Goal: Task Accomplishment & Management: Complete application form

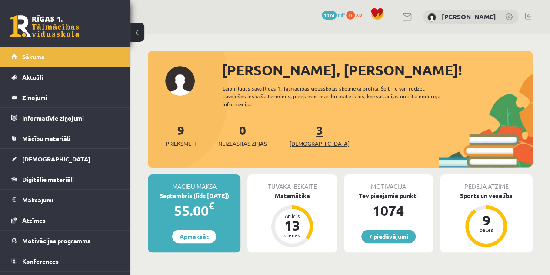
click at [299, 142] on span "[DEMOGRAPHIC_DATA]" at bounding box center [319, 143] width 60 height 9
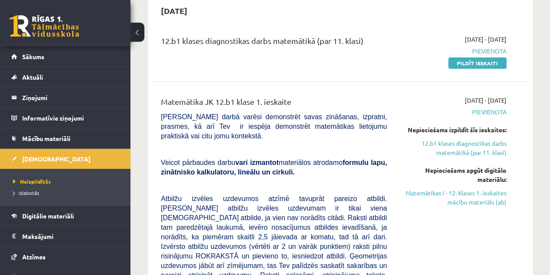
scroll to position [83, 0]
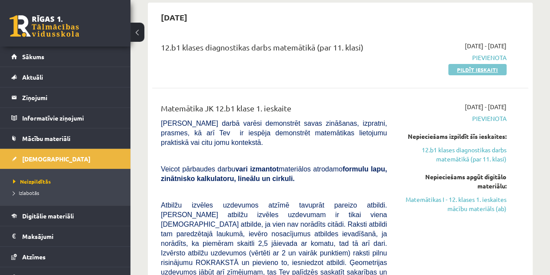
click at [476, 68] on link "Pildīt ieskaiti" at bounding box center [477, 69] width 58 height 11
click at [467, 64] on link "Pildīt ieskaiti" at bounding box center [477, 69] width 58 height 11
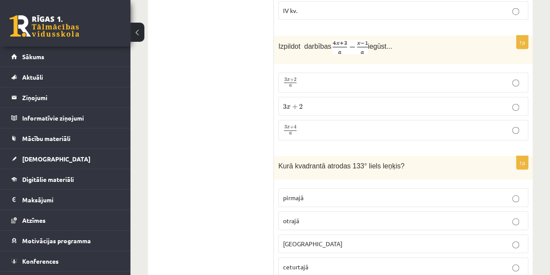
scroll to position [986, 0]
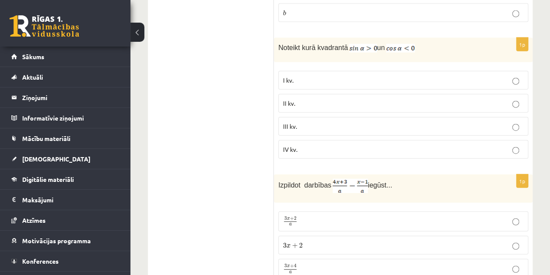
drag, startPoint x: 548, startPoint y: 70, endPoint x: 549, endPoint y: 64, distance: 6.1
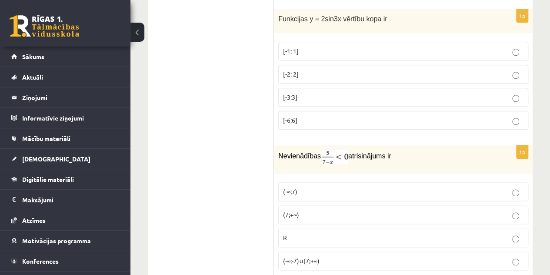
scroll to position [453, 0]
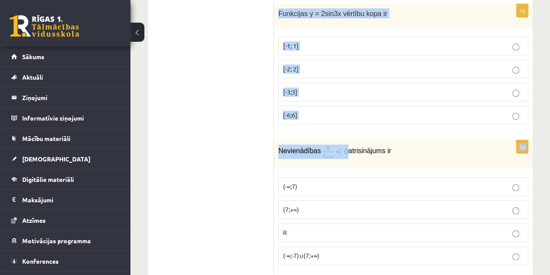
drag, startPoint x: 278, startPoint y: 10, endPoint x: 341, endPoint y: 144, distance: 148.3
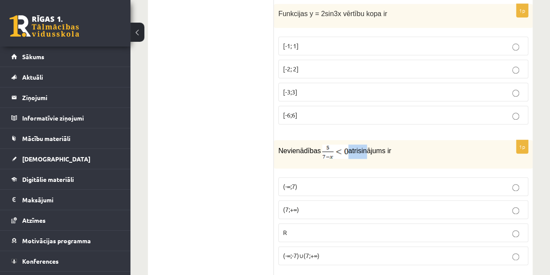
drag, startPoint x: 346, startPoint y: 146, endPoint x: 360, endPoint y: 143, distance: 14.3
click at [360, 144] on p "Nevienādības atrisinājums ir" at bounding box center [381, 151] width 206 height 14
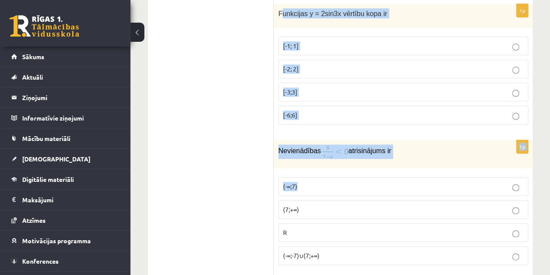
drag, startPoint x: 280, startPoint y: 11, endPoint x: 317, endPoint y: 179, distance: 171.8
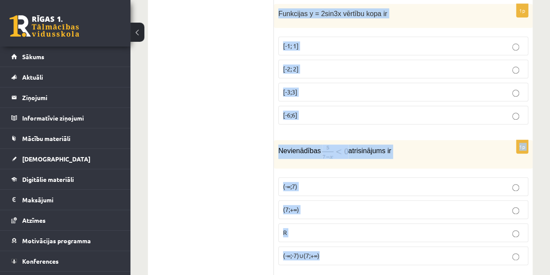
drag, startPoint x: 279, startPoint y: 7, endPoint x: 323, endPoint y: 249, distance: 246.4
copy form "Funkcijas y = 2sin3x vērtību kopa ir [-1; 1] [-2; 2] [-3;3] [-6;6] 1p Nevienādī…"
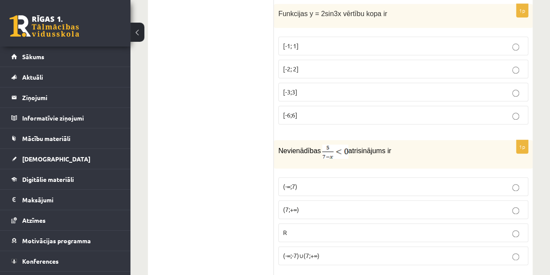
click at [313, 61] on label "[-2; 2]" at bounding box center [403, 69] width 250 height 19
click at [487, 251] on p "(-∞;-7)∪(7;+∞)" at bounding box center [403, 255] width 240 height 9
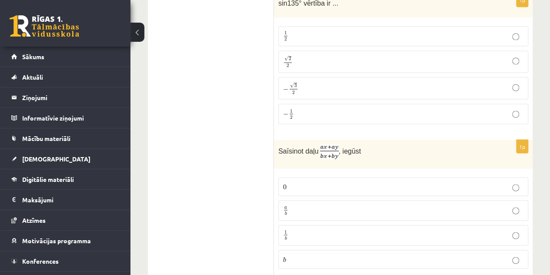
scroll to position [735, 0]
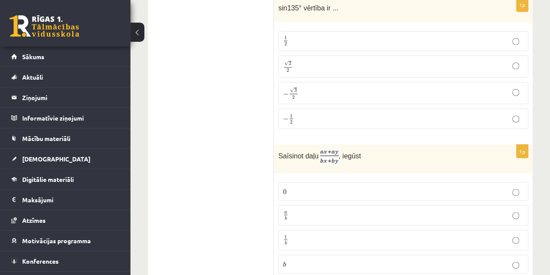
drag, startPoint x: 276, startPoint y: 0, endPoint x: 279, endPoint y: 4, distance: 5.0
click at [279, 4] on div "sin135° vērtība ir ..." at bounding box center [403, 10] width 259 height 24
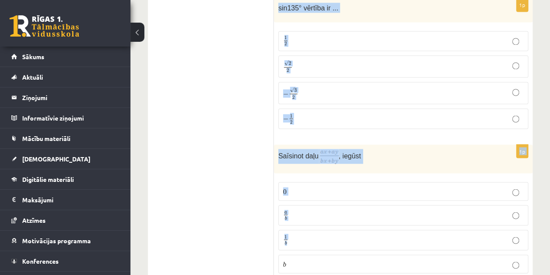
drag, startPoint x: 279, startPoint y: 4, endPoint x: 308, endPoint y: 228, distance: 225.7
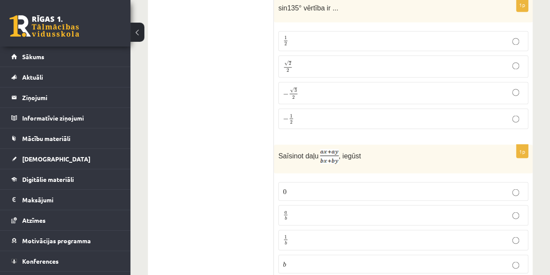
click at [278, 4] on span "sin135° vērtība ir ..." at bounding box center [308, 7] width 60 height 7
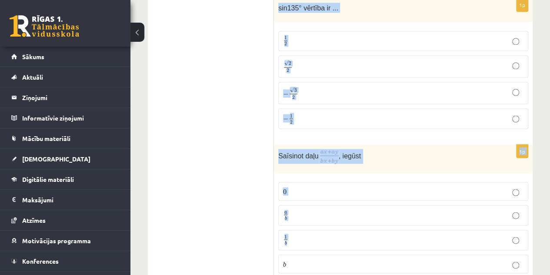
drag, startPoint x: 279, startPoint y: 6, endPoint x: 294, endPoint y: 232, distance: 227.3
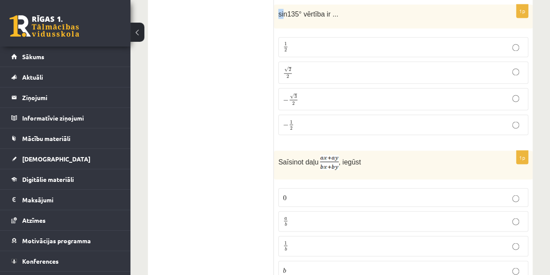
drag, startPoint x: 279, startPoint y: 0, endPoint x: 283, endPoint y: 12, distance: 12.5
click at [283, 12] on span "sin135° vērtība ir ..." at bounding box center [308, 13] width 60 height 7
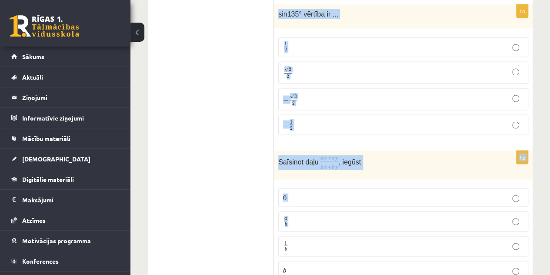
drag, startPoint x: 277, startPoint y: 5, endPoint x: 279, endPoint y: 241, distance: 235.9
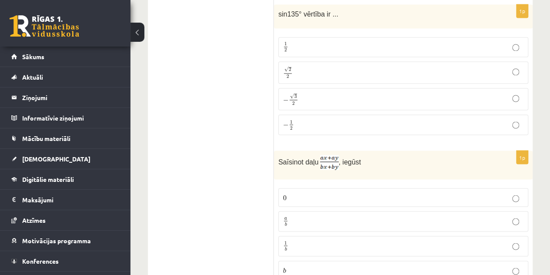
click at [278, 258] on fieldset "0 0 a b a b 1 b 1 b b b" at bounding box center [403, 232] width 250 height 98
drag, startPoint x: 281, startPoint y: 6, endPoint x: 279, endPoint y: 10, distance: 4.5
click at [279, 10] on span "sin135° vērtība ir ..." at bounding box center [308, 13] width 60 height 7
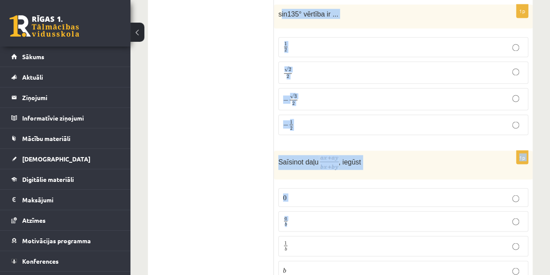
drag, startPoint x: 279, startPoint y: 10, endPoint x: 323, endPoint y: 202, distance: 197.0
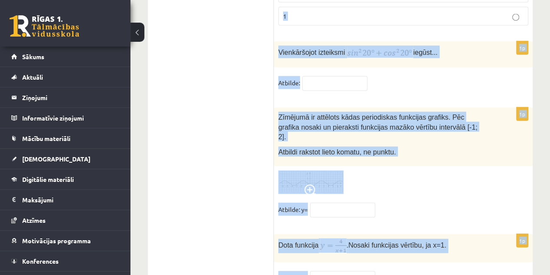
scroll to position [4302, 0]
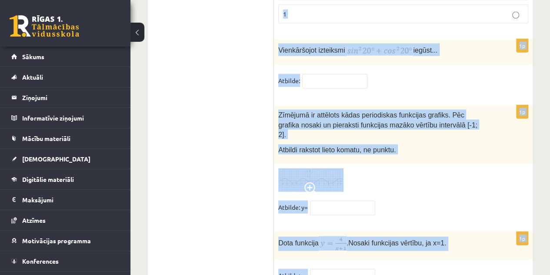
drag, startPoint x: 278, startPoint y: 8, endPoint x: 544, endPoint y: 273, distance: 375.4
copy form "sin135° vērtība ir ... 1 2 1 2 √ 2 2 2 2 − √ 3 2 − 3 2 − 1 2 − 1 2 1p Saīsinot …"
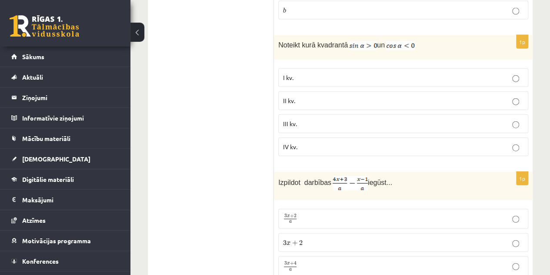
scroll to position [973, 0]
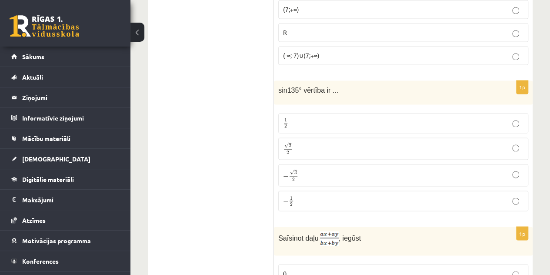
scroll to position [673, 0]
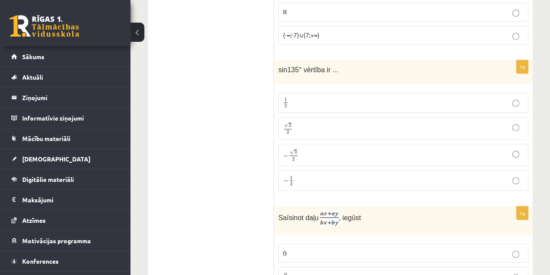
click at [298, 122] on p "√ 2 2 2 2" at bounding box center [403, 128] width 240 height 13
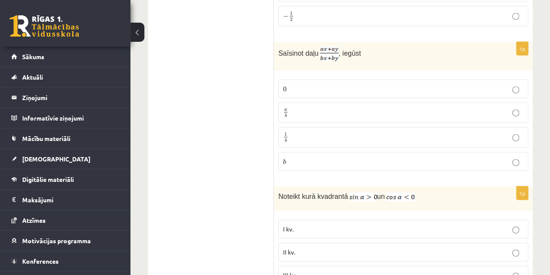
scroll to position [796, 0]
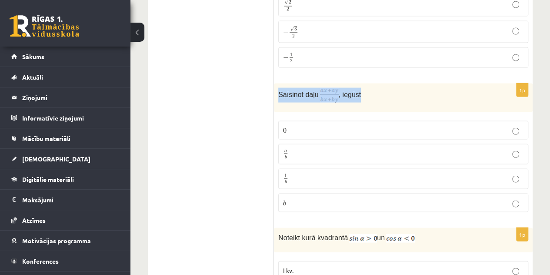
drag, startPoint x: 279, startPoint y: 89, endPoint x: 359, endPoint y: 86, distance: 80.0
click at [359, 87] on p "Saīsinot daļu , iegūst" at bounding box center [381, 94] width 206 height 15
copy p "Saīsinot daļu , iegūst"
click at [470, 148] on p "a b a b" at bounding box center [403, 153] width 240 height 11
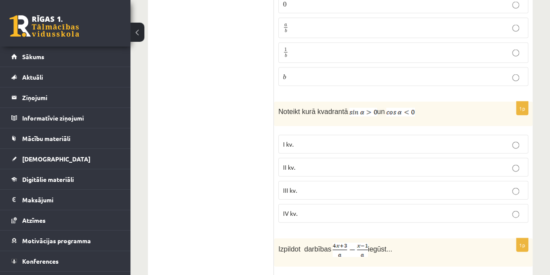
scroll to position [937, 0]
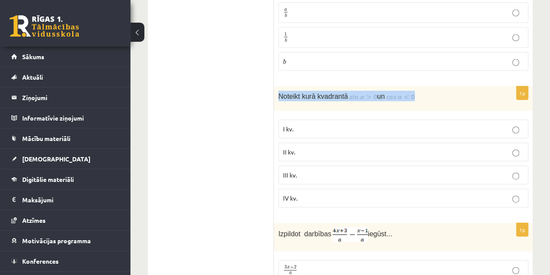
drag, startPoint x: 279, startPoint y: 89, endPoint x: 406, endPoint y: 86, distance: 126.9
click at [406, 91] on p "Noteikt kurā kvadrantā un" at bounding box center [381, 96] width 206 height 10
copy p "Noteikt kurā kvadrantā un"
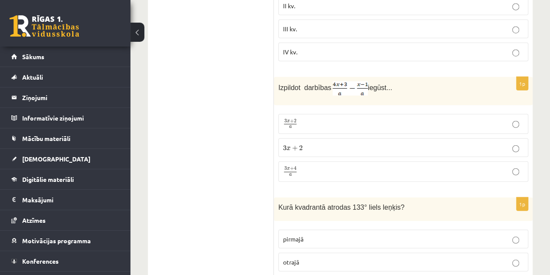
scroll to position [1068, 0]
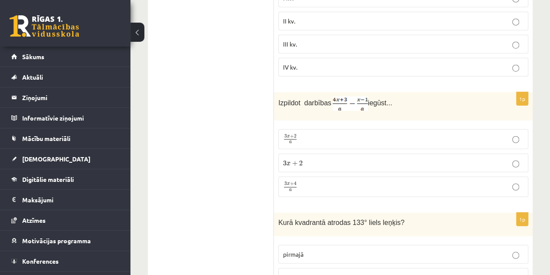
click at [486, 129] on label "3 x + 2 a 3 x + 2 a" at bounding box center [403, 139] width 250 height 20
click at [456, 176] on label "3 x + 4 a 3 x + 4 a" at bounding box center [403, 186] width 250 height 20
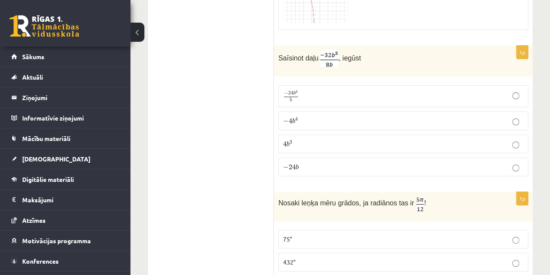
scroll to position [1772, 0]
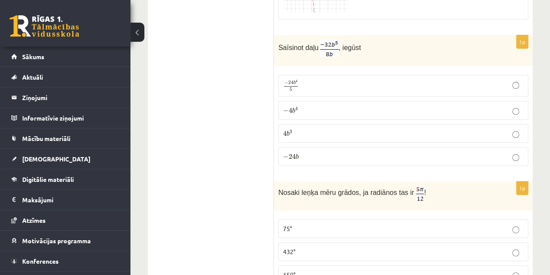
click at [470, 106] on p "− 4 b 4 − 4 b 4" at bounding box center [403, 110] width 240 height 9
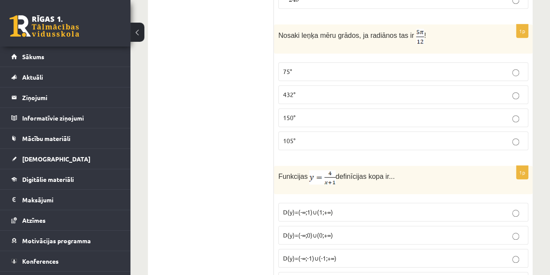
scroll to position [1898, 0]
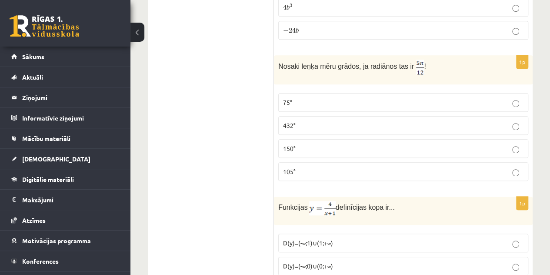
click at [510, 98] on p "75°" at bounding box center [403, 102] width 240 height 9
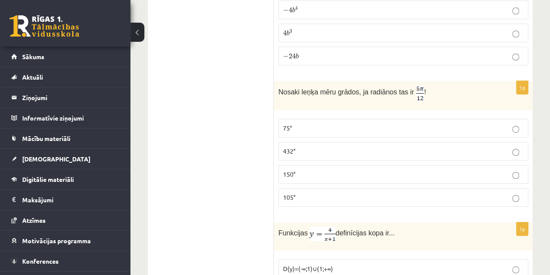
scroll to position [1893, 0]
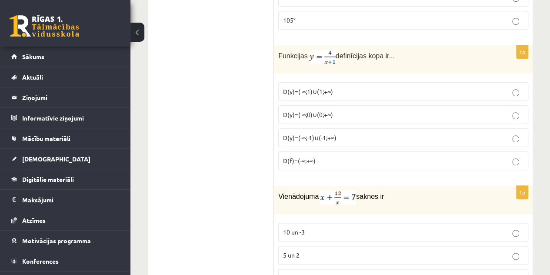
scroll to position [1972, 0]
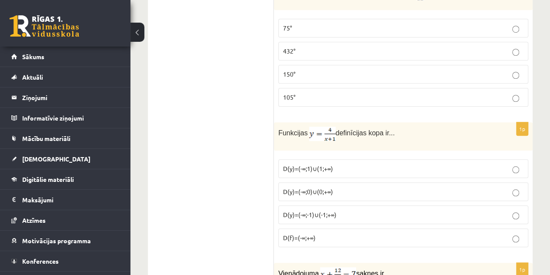
click at [357, 210] on p "D(y)=(-∞;-1)∪(-1;+∞)" at bounding box center [403, 214] width 240 height 9
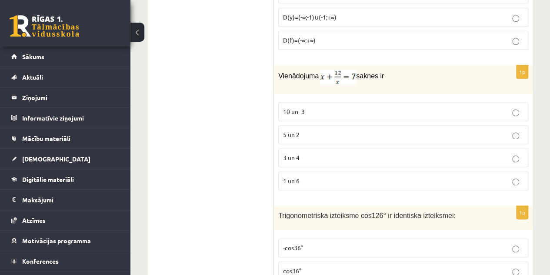
scroll to position [2154, 0]
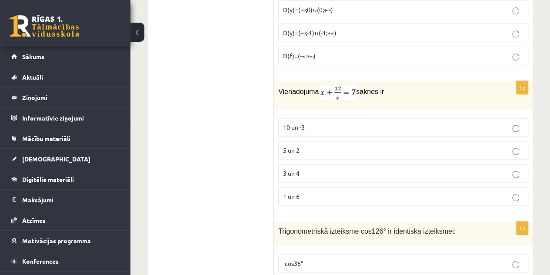
click at [499, 146] on fieldset "10 un -3 5 un 2 3 un 4 1 un 6" at bounding box center [403, 160] width 250 height 95
click at [501, 164] on label "3 un 4" at bounding box center [403, 173] width 250 height 19
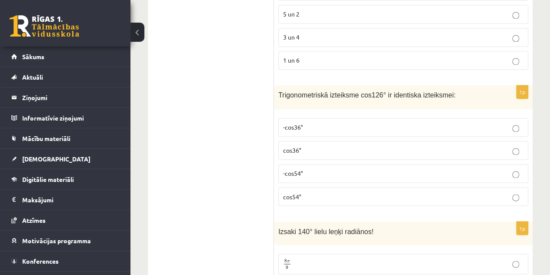
scroll to position [2275, 0]
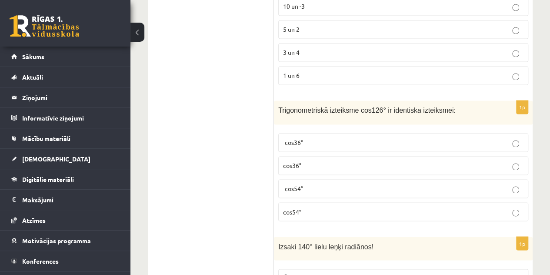
click at [495, 138] on p "-cos36°" at bounding box center [403, 142] width 240 height 9
click at [506, 156] on label "cos36°" at bounding box center [403, 165] width 250 height 19
click at [465, 129] on fieldset "-cos36° cos36° -cos54° cos54°" at bounding box center [403, 176] width 250 height 95
click at [492, 179] on label "-cos54°" at bounding box center [403, 188] width 250 height 19
click at [508, 138] on p "-cos36°" at bounding box center [403, 142] width 240 height 9
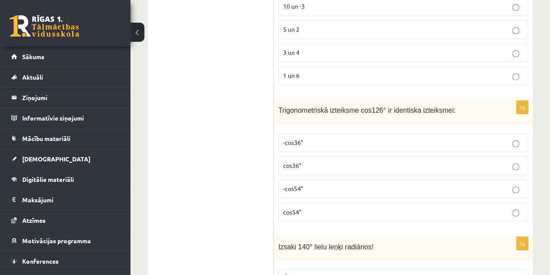
click at [499, 181] on fieldset "-cos36° cos36° -cos54° cos54°" at bounding box center [403, 176] width 250 height 95
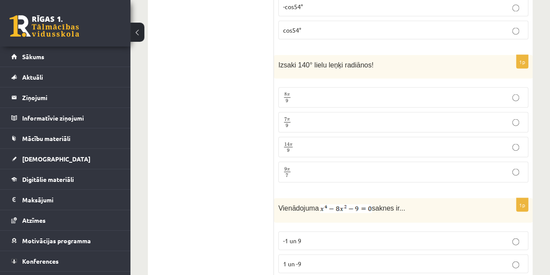
scroll to position [2472, 0]
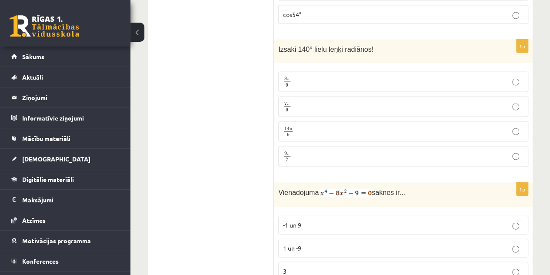
click at [513, 101] on p "7 π 9 7 π 9" at bounding box center [403, 106] width 240 height 11
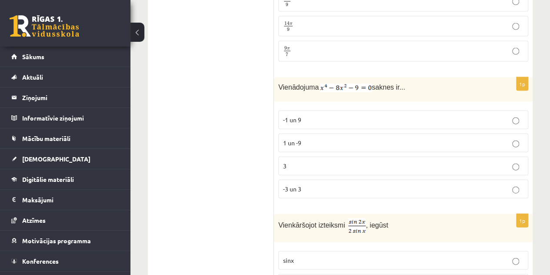
scroll to position [2567, 0]
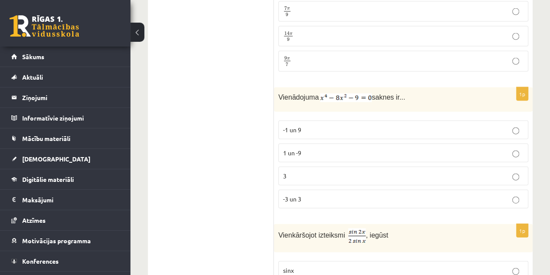
click at [521, 171] on p "3" at bounding box center [403, 175] width 240 height 9
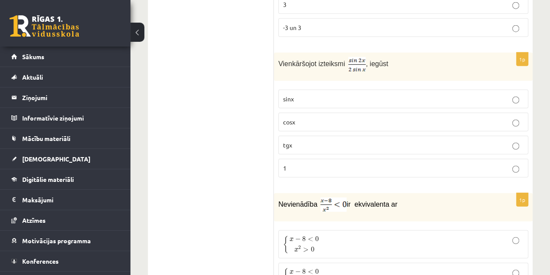
scroll to position [2702, 0]
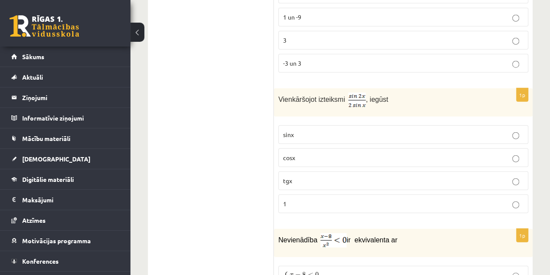
click at [492, 153] on p "cosx" at bounding box center [403, 157] width 240 height 9
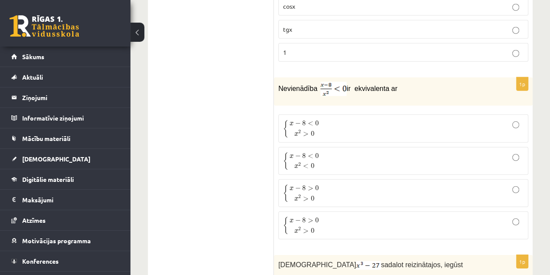
scroll to position [2807, 0]
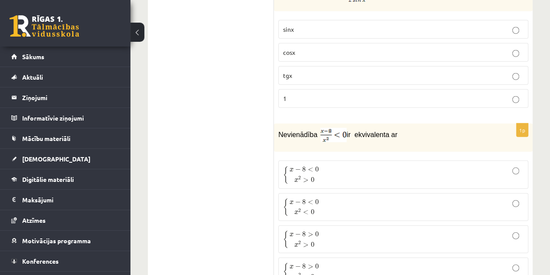
click at [483, 201] on fieldset "{ x − 8 < 0 x 2 > 0 { x − 8 < 0 x 2 > 0 { x − 8 < 0 x 2 < 0 { x − 8 < 0 x 2 < 0…" at bounding box center [403, 222] width 250 height 132
click at [486, 225] on label "{ x − 8 > 0 x 2 > 0 { x − 8 > 0 x 2 > 0" at bounding box center [403, 239] width 250 height 28
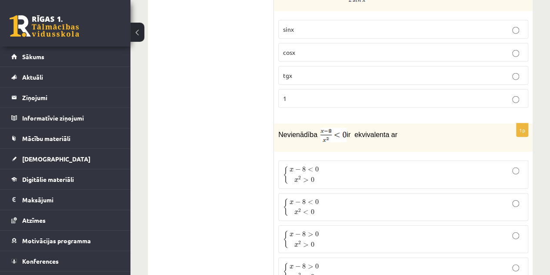
drag, startPoint x: 544, startPoint y: 172, endPoint x: 550, endPoint y: 174, distance: 5.9
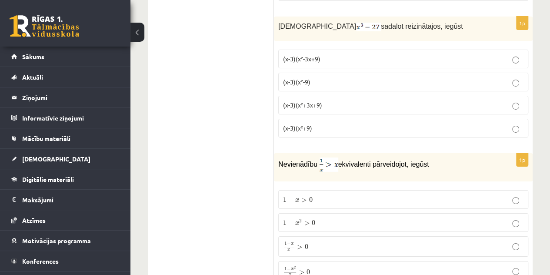
scroll to position [3086, 0]
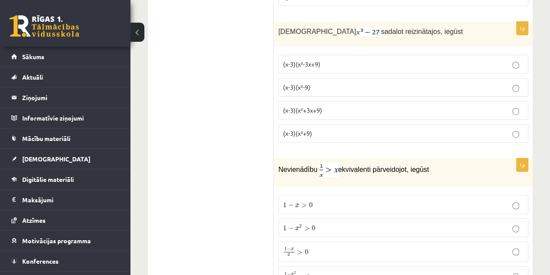
click at [489, 106] on p "(x-3)(x²+3x+9)" at bounding box center [403, 110] width 240 height 9
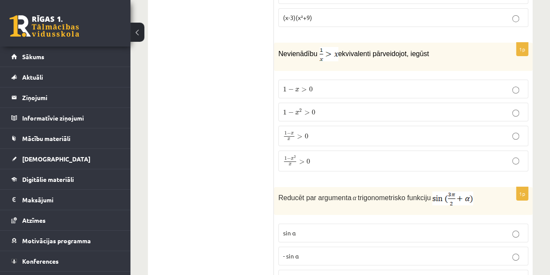
scroll to position [3151, 0]
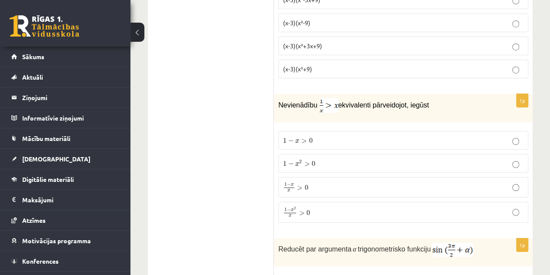
click at [509, 206] on p "1 − x 2 x > 0 1 − x 2 x > 0" at bounding box center [403, 211] width 240 height 11
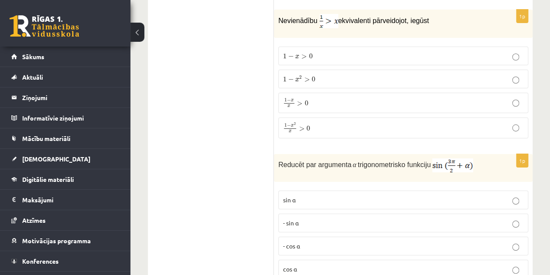
scroll to position [3317, 0]
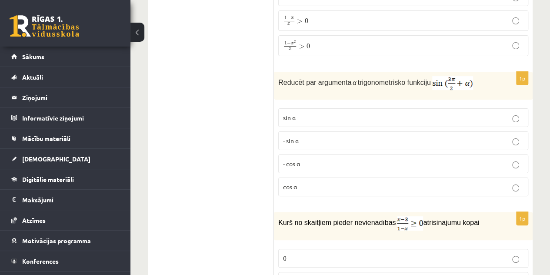
click at [474, 131] on label "- sin ⁡α" at bounding box center [403, 140] width 250 height 19
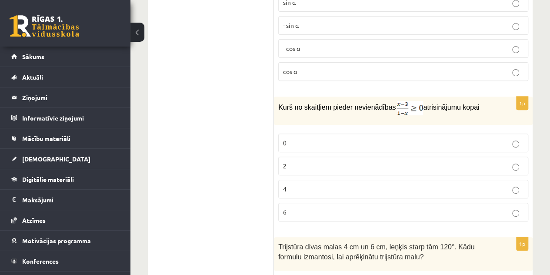
scroll to position [3417, 0]
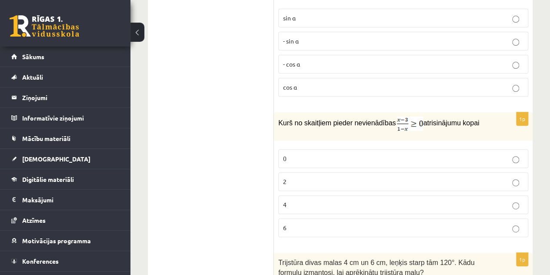
click at [490, 186] on fieldset "0 2 4 6" at bounding box center [403, 192] width 250 height 95
click at [487, 154] on p "0" at bounding box center [403, 158] width 240 height 9
click at [497, 164] on fieldset "0 2 4 6" at bounding box center [403, 192] width 250 height 95
click at [501, 218] on label "6" at bounding box center [403, 227] width 250 height 19
drag, startPoint x: 548, startPoint y: 202, endPoint x: 552, endPoint y: 206, distance: 5.2
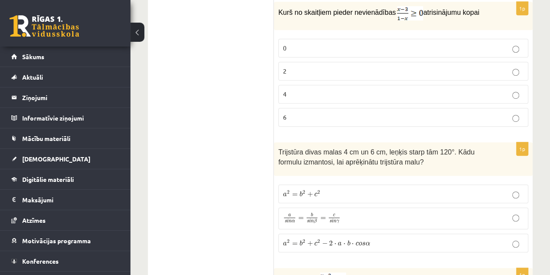
scroll to position [3599, 0]
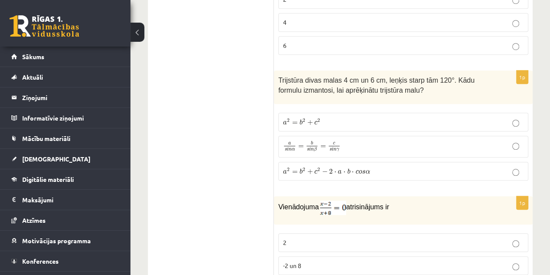
click at [491, 140] on p "a s i n α = b s i n β = c s i n γ a s i n α = b s i n β = c s i n γ" at bounding box center [403, 146] width 240 height 12
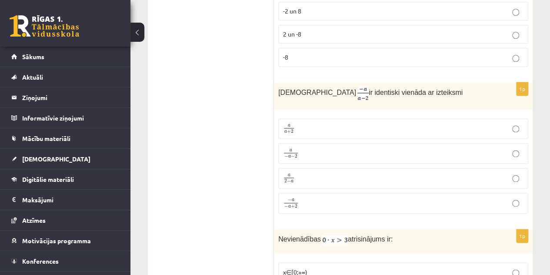
scroll to position [3858, 0]
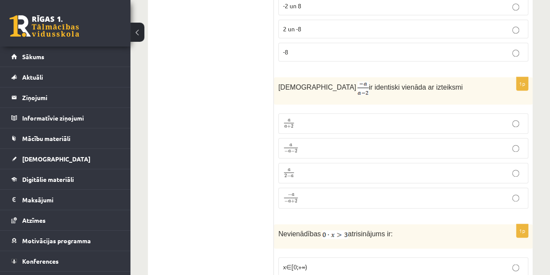
click at [434, 138] on label "a − a − 2 a − a − 2" at bounding box center [403, 148] width 250 height 20
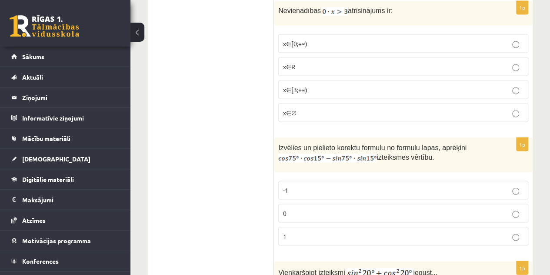
scroll to position [4066, 0]
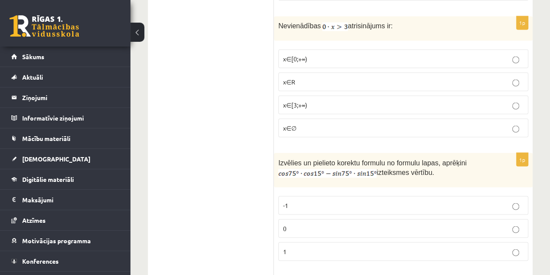
click at [505, 242] on label "1" at bounding box center [403, 251] width 250 height 19
click at [501, 100] on p "x∈[3;+∞)" at bounding box center [403, 104] width 240 height 9
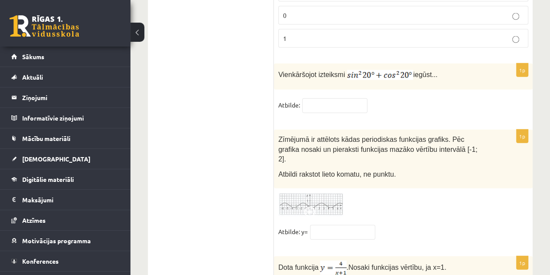
scroll to position [4263, 0]
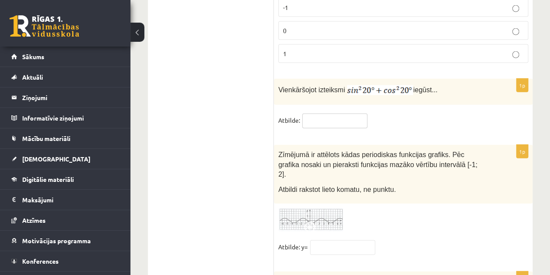
click at [314, 113] on input "text" at bounding box center [334, 120] width 65 height 15
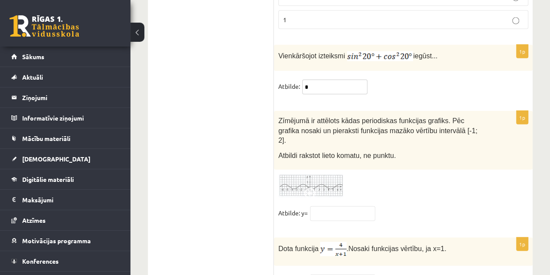
scroll to position [4302, 0]
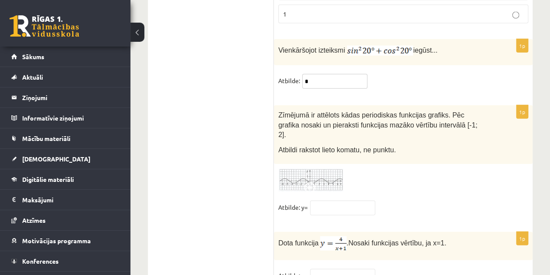
type input "*"
click at [325, 232] on div "1p Dota funkcija . Nosaki funkcijas vērtību, ja x=1. Atbilde: y=" at bounding box center [403, 262] width 259 height 60
click at [327, 268] on input "text" at bounding box center [342, 275] width 65 height 15
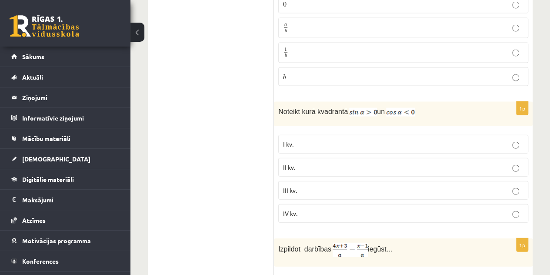
scroll to position [927, 0]
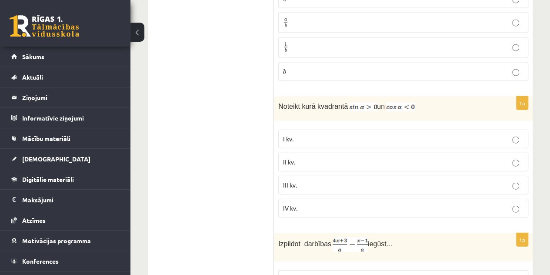
type input "*"
click at [475, 180] on p "III kv." at bounding box center [403, 184] width 240 height 9
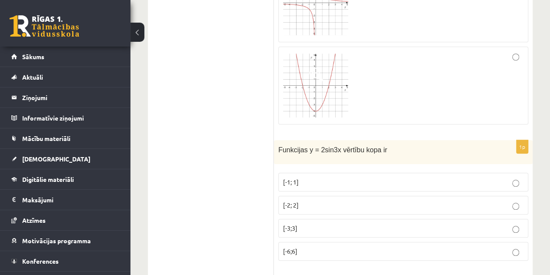
scroll to position [430, 0]
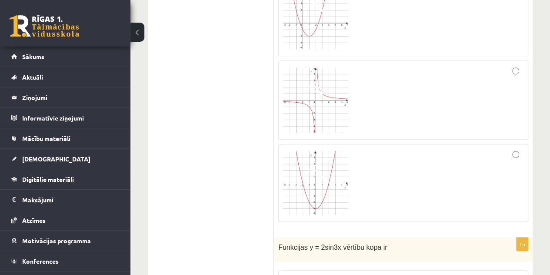
scroll to position [210, 0]
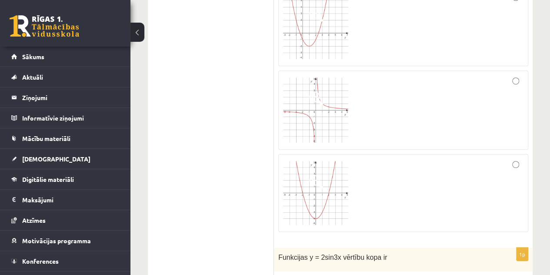
click at [511, 165] on div at bounding box center [403, 193] width 240 height 69
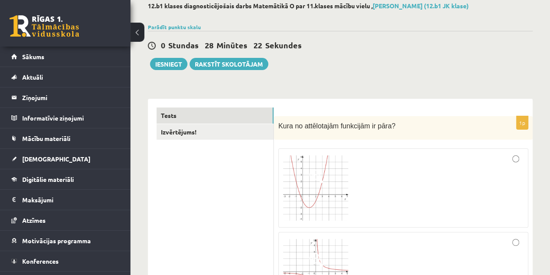
scroll to position [74, 0]
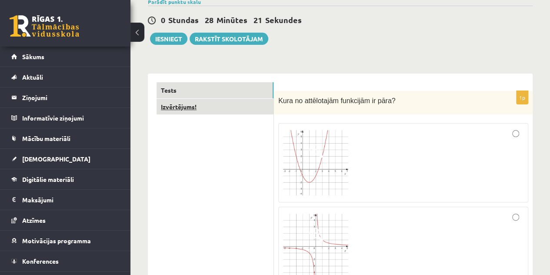
click at [207, 110] on link "Izvērtējums!" at bounding box center [214, 107] width 117 height 16
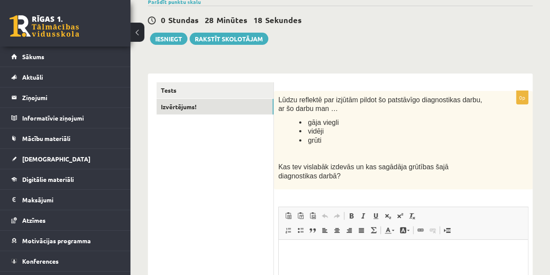
scroll to position [0, 0]
click at [319, 244] on html at bounding box center [402, 252] width 249 height 27
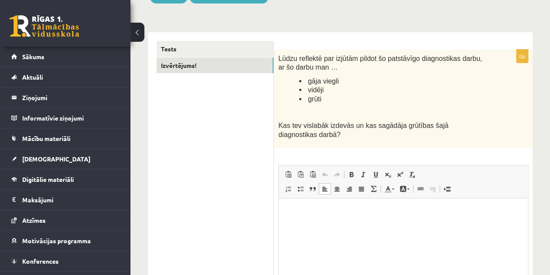
scroll to position [107, 0]
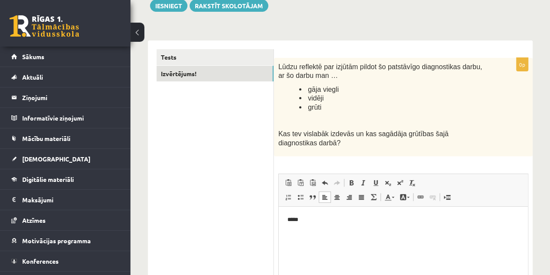
click at [320, 231] on html "*****" at bounding box center [402, 219] width 249 height 27
click at [349, 192] on link "Align Right" at bounding box center [349, 196] width 12 height 11
click at [166, 3] on button "Iesniegt" at bounding box center [168, 6] width 37 height 12
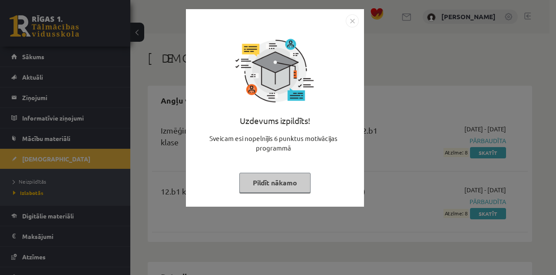
click at [288, 186] on button "Pildīt nākamo" at bounding box center [274, 182] width 71 height 20
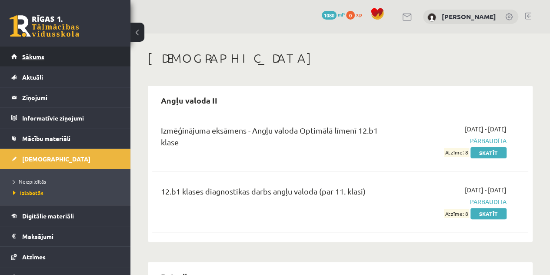
click at [75, 54] on link "Sākums" at bounding box center [65, 56] width 108 height 20
